Goal: Information Seeking & Learning: Learn about a topic

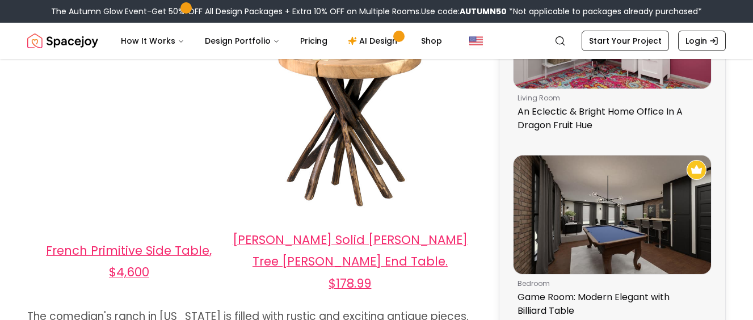
scroll to position [879, 0]
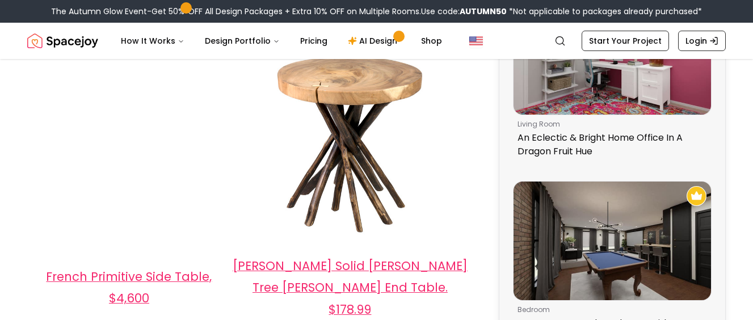
click at [151, 266] on p "French Primitive Side Table, $4,600" at bounding box center [129, 287] width 203 height 43
click at [152, 269] on span "French Primitive Side Table, $4,600" at bounding box center [129, 288] width 166 height 38
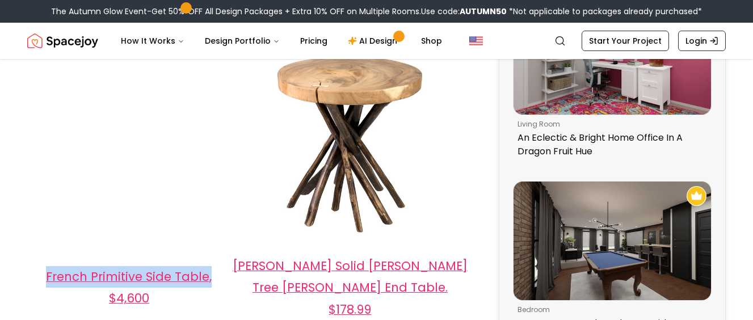
drag, startPoint x: 28, startPoint y: 267, endPoint x: 211, endPoint y: 276, distance: 183.6
click at [211, 276] on p "French Primitive Side Table, $4,600" at bounding box center [129, 287] width 203 height 43
copy span "French Primitive Side Table,"
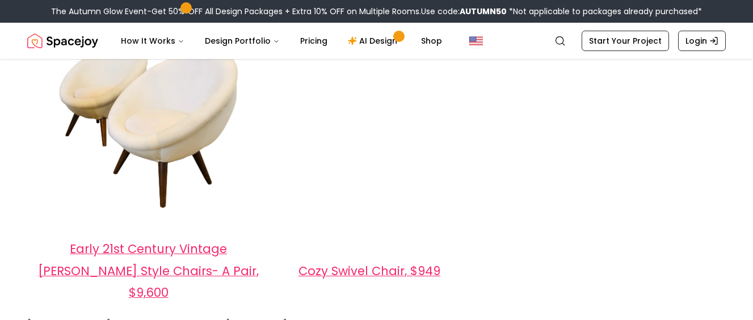
scroll to position [1661, 0]
click at [302, 264] on span "Cozy Swivel Chair, $949" at bounding box center [370, 272] width 142 height 16
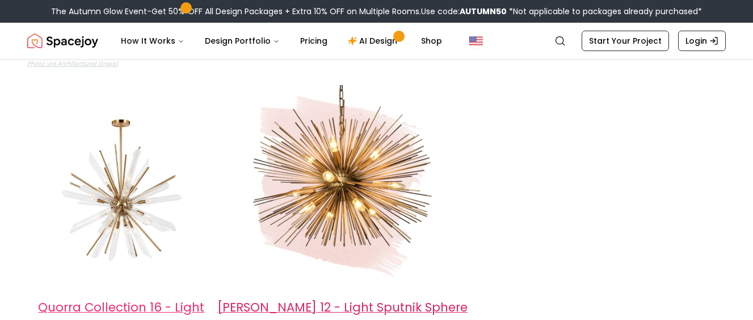
scroll to position [2331, 0]
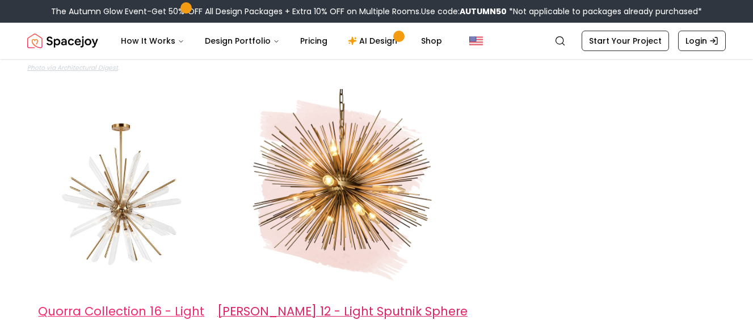
click at [359, 303] on span "[PERSON_NAME] 12 - Light Sputnik Sphere Chandelier, $330.62" at bounding box center [342, 322] width 250 height 38
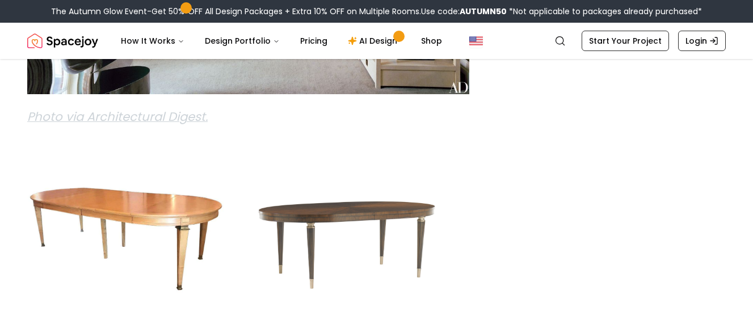
scroll to position [3057, 0]
